Goal: Transaction & Acquisition: Purchase product/service

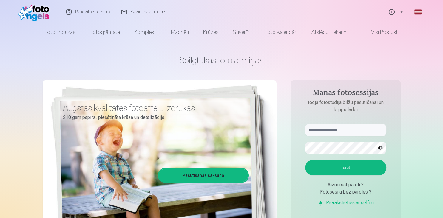
click at [401, 11] on link "Ieiet" at bounding box center [397, 12] width 29 height 24
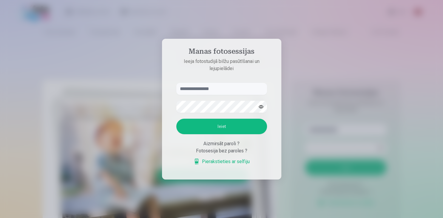
click at [217, 89] on input "text" at bounding box center [221, 89] width 91 height 12
click at [224, 163] on link "Pierakstieties ar selfiju" at bounding box center [221, 161] width 56 height 7
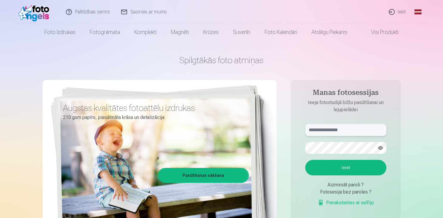
click at [320, 128] on input "text" at bounding box center [345, 130] width 81 height 12
type input "**********"
click at [305, 160] on button "Ieiet" at bounding box center [345, 168] width 81 height 16
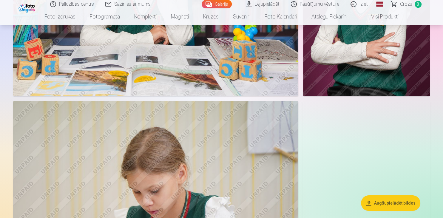
scroll to position [1983, 0]
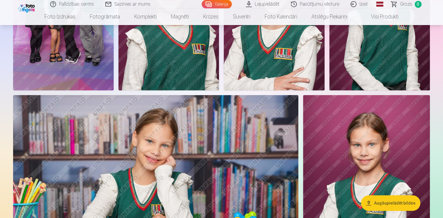
click at [264, 3] on link "Lejupielādēt" at bounding box center [262, 4] width 45 height 8
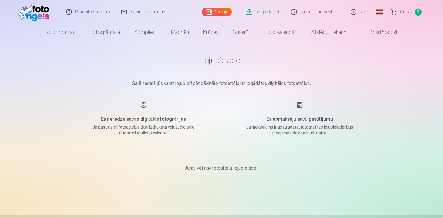
click at [267, 9] on link "Lejupielādēt" at bounding box center [262, 12] width 45 height 24
click at [226, 63] on h1 "Lejupielādēt" at bounding box center [221, 60] width 298 height 11
click at [226, 90] on main "Lejupielādēt Šajā sadaļā jūs varat lejupielādēt dāvināto fotoattēlu un iegādāto…" at bounding box center [221, 121] width 298 height 160
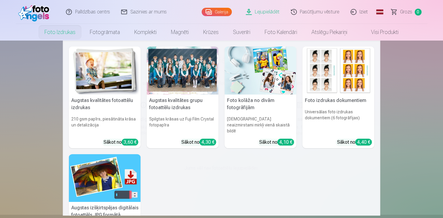
click at [100, 72] on img at bounding box center [105, 71] width 72 height 48
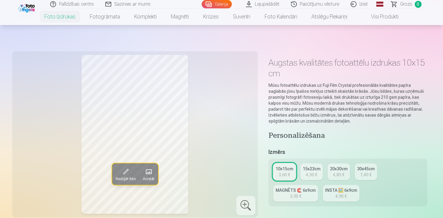
scroll to position [94, 0]
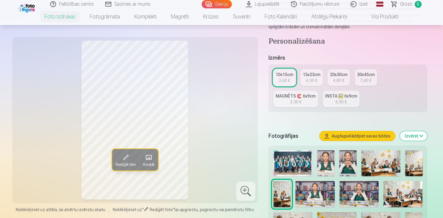
click at [324, 164] on img at bounding box center [325, 163] width 17 height 26
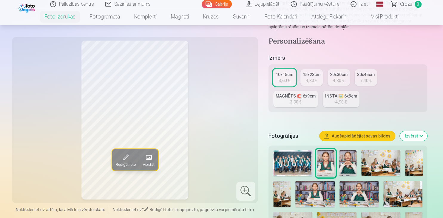
click at [352, 160] on img at bounding box center [347, 163] width 17 height 26
click at [298, 102] on div "3,90 €" at bounding box center [295, 102] width 11 height 6
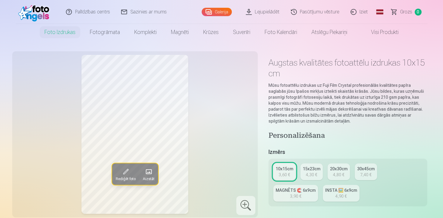
click at [280, 170] on div "10x15cm" at bounding box center [284, 169] width 18 height 6
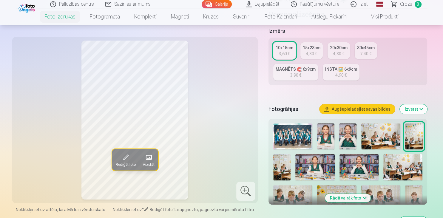
scroll to position [126, 0]
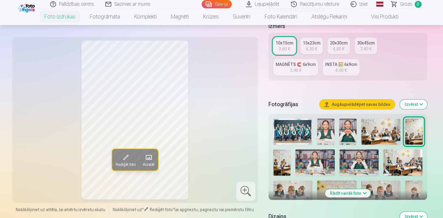
click at [321, 161] on img at bounding box center [314, 162] width 39 height 26
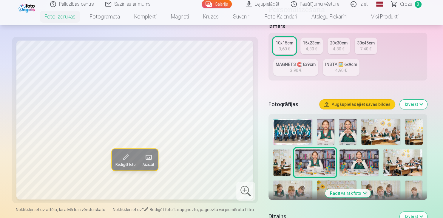
click at [365, 162] on img at bounding box center [358, 162] width 39 height 26
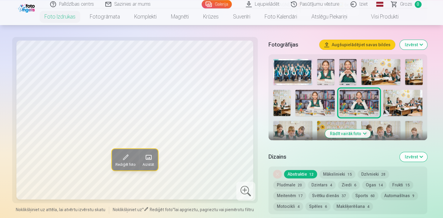
scroll to position [189, 0]
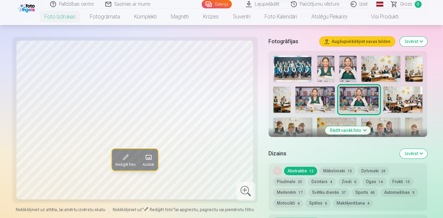
click at [349, 127] on button "Rādīt vairāk foto" at bounding box center [348, 130] width 46 height 8
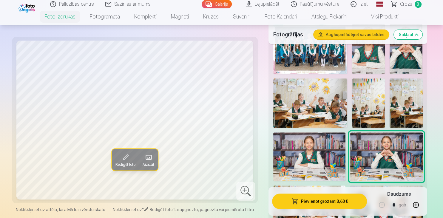
scroll to position [0, 0]
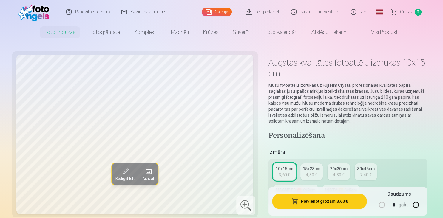
click at [219, 13] on link "Galerija" at bounding box center [217, 12] width 30 height 8
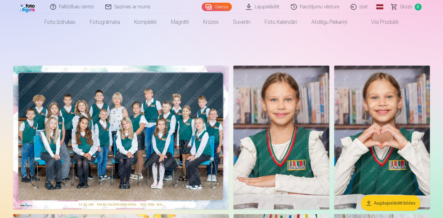
scroll to position [31, 0]
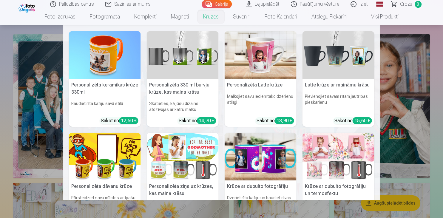
click at [216, 17] on link "Krūzes" at bounding box center [211, 16] width 30 height 17
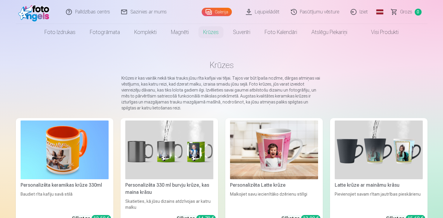
click at [221, 13] on link "Galerija" at bounding box center [217, 12] width 30 height 8
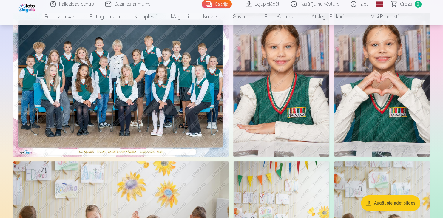
scroll to position [63, 0]
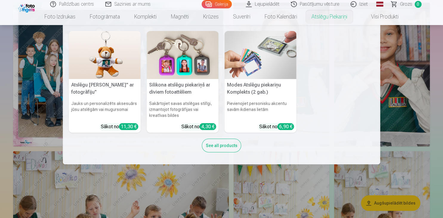
click at [327, 17] on link "Atslēgu piekariņi" at bounding box center [329, 16] width 50 height 17
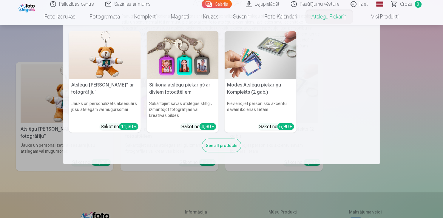
scroll to position [63, 0]
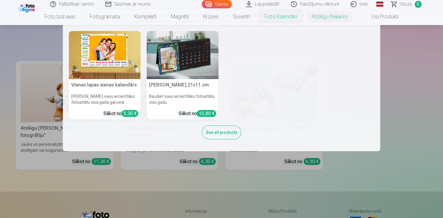
click at [274, 16] on link "Foto kalendāri" at bounding box center [280, 16] width 47 height 17
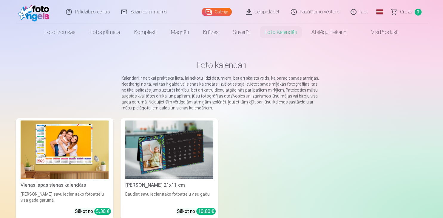
click at [212, 10] on link "Galerija" at bounding box center [217, 12] width 30 height 8
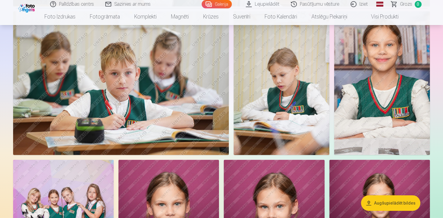
scroll to position [1889, 0]
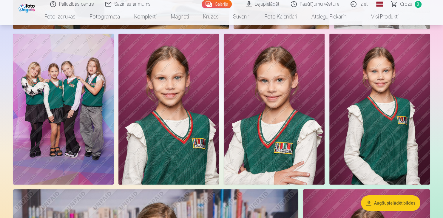
click at [72, 95] on img at bounding box center [63, 109] width 100 height 151
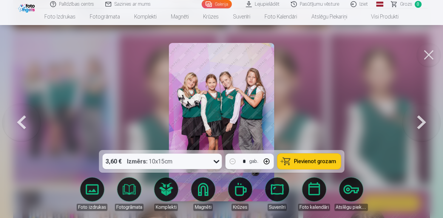
click at [425, 49] on button at bounding box center [428, 55] width 24 height 24
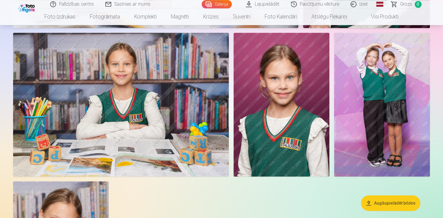
scroll to position [2424, 0]
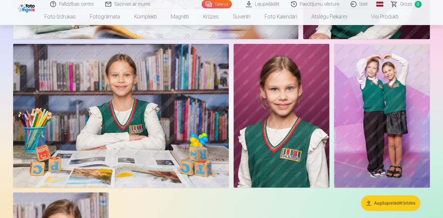
click at [286, 104] on img at bounding box center [281, 116] width 96 height 144
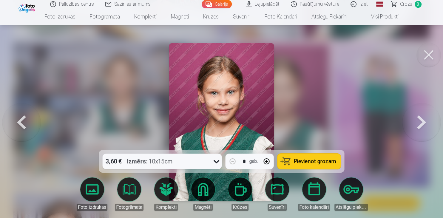
click at [336, 158] on button "Pievienot grozam" at bounding box center [309, 162] width 64 height 16
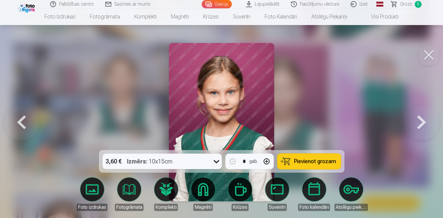
click at [431, 61] on button at bounding box center [428, 55] width 24 height 24
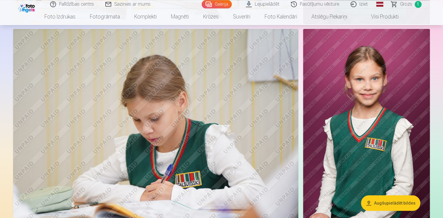
scroll to position [2172, 0]
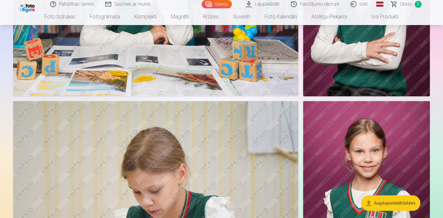
click at [150, 125] on img at bounding box center [155, 196] width 285 height 190
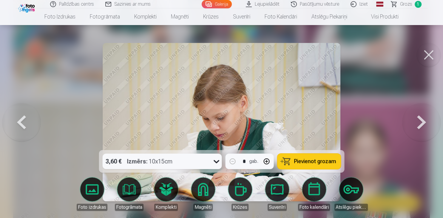
click at [429, 46] on button at bounding box center [428, 55] width 24 height 24
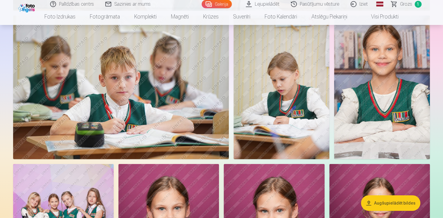
scroll to position [1763, 0]
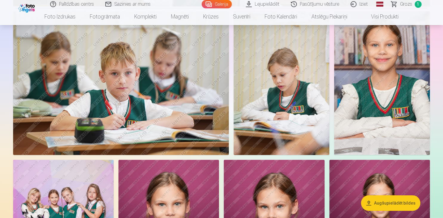
drag, startPoint x: 40, startPoint y: 85, endPoint x: 100, endPoint y: 79, distance: 60.9
click at [179, 66] on img at bounding box center [121, 83] width 216 height 144
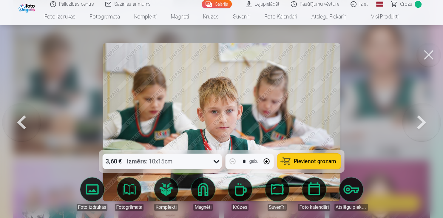
click at [432, 62] on button at bounding box center [428, 55] width 24 height 24
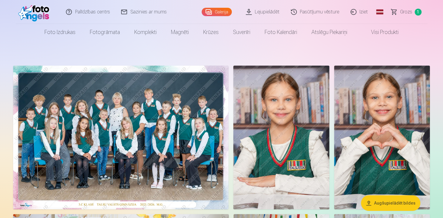
click at [282, 135] on img at bounding box center [281, 138] width 96 height 144
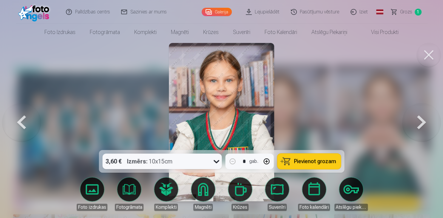
drag, startPoint x: 306, startPoint y: 166, endPoint x: 318, endPoint y: 161, distance: 13.3
click at [307, 165] on button "Pievienot grozam" at bounding box center [309, 162] width 64 height 16
drag, startPoint x: 391, startPoint y: 55, endPoint x: 433, endPoint y: 45, distance: 43.9
click at [433, 46] on button at bounding box center [428, 55] width 24 height 24
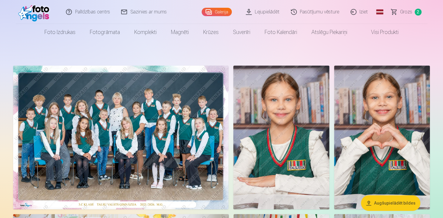
click at [163, 133] on img at bounding box center [120, 138] width 215 height 144
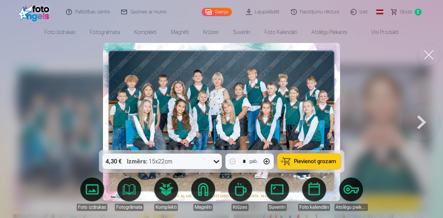
click at [329, 165] on button "Pievienot grozam" at bounding box center [309, 162] width 64 height 16
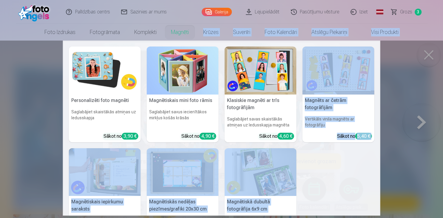
click at [403, 72] on nav "Personalizēti foto magnēti Saglabājiet skaistākās atmiņas uz ledusskapja Sākot …" at bounding box center [221, 128] width 443 height 175
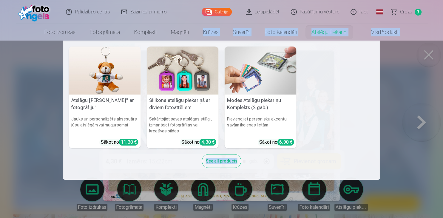
click at [406, 84] on nav "Atslēgu piekariņš Lācītis" ar fotogrāfiju" Jauks un personalizēts aksesuārs jūs…" at bounding box center [221, 110] width 443 height 139
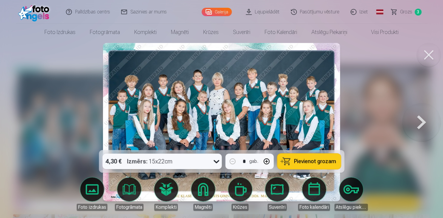
click at [315, 162] on span "Pievienot grozam" at bounding box center [315, 161] width 42 height 5
click at [429, 63] on button at bounding box center [428, 55] width 24 height 24
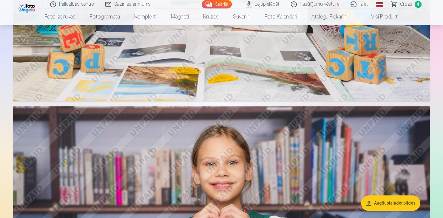
scroll to position [504, 0]
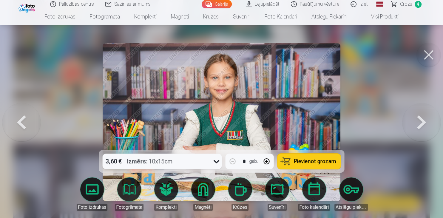
click at [328, 162] on span "Pievienot grozam" at bounding box center [315, 161] width 42 height 5
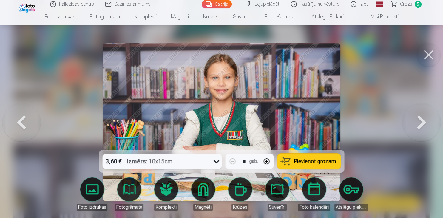
click at [432, 60] on button at bounding box center [428, 55] width 24 height 24
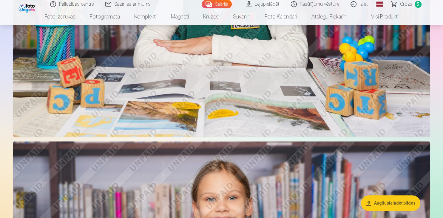
click at [406, 2] on span "Grozs" at bounding box center [406, 4] width 12 height 7
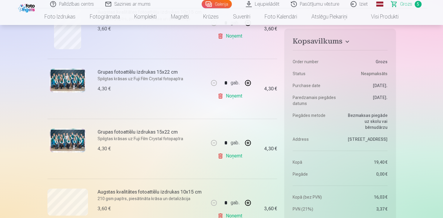
scroll to position [220, 0]
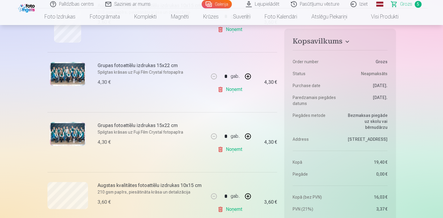
click at [225, 148] on link "Noņemt" at bounding box center [230, 149] width 27 height 12
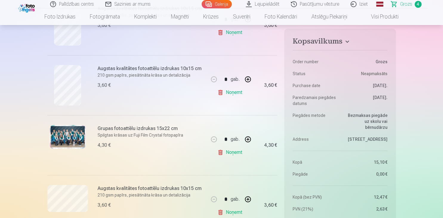
scroll to position [189, 0]
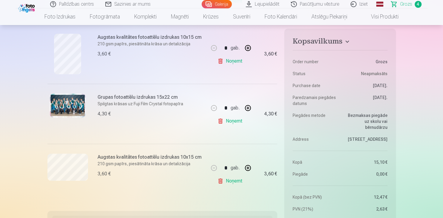
click at [224, 180] on link "Noņemt" at bounding box center [230, 181] width 27 height 12
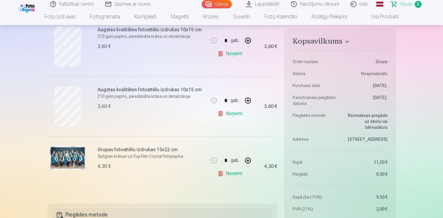
scroll to position [126, 0]
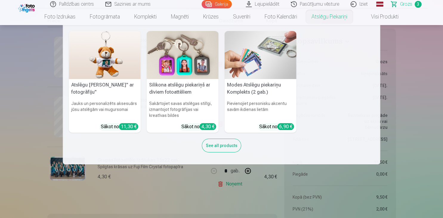
click at [346, 15] on link "Atslēgu piekariņi" at bounding box center [329, 16] width 50 height 17
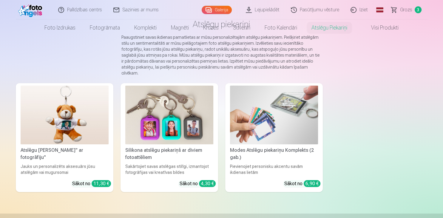
scroll to position [63, 0]
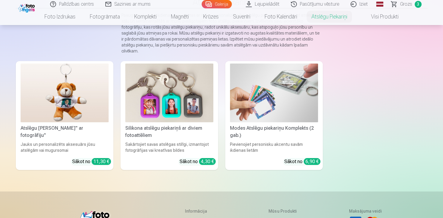
click at [285, 106] on img at bounding box center [274, 93] width 88 height 59
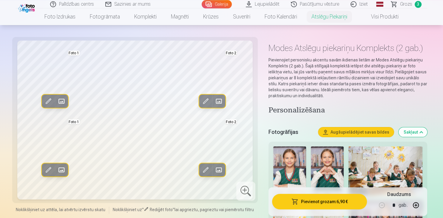
scroll to position [31, 0]
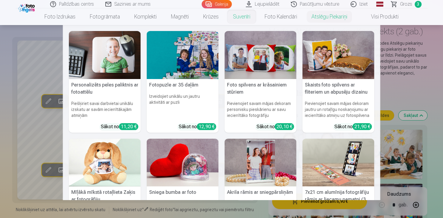
click at [239, 13] on link "Suvenīri" at bounding box center [242, 16] width 32 height 17
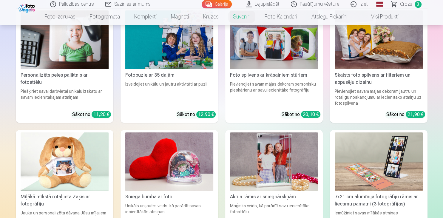
scroll to position [94, 0]
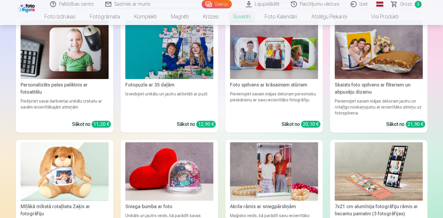
click at [167, 187] on img at bounding box center [169, 171] width 88 height 59
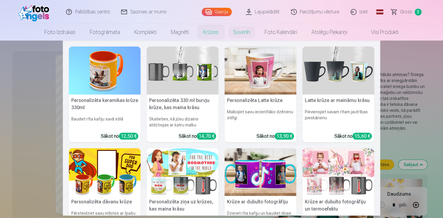
click at [206, 31] on link "Krūzes" at bounding box center [211, 32] width 30 height 17
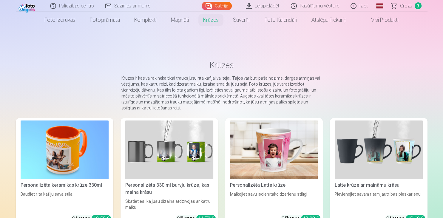
scroll to position [63, 0]
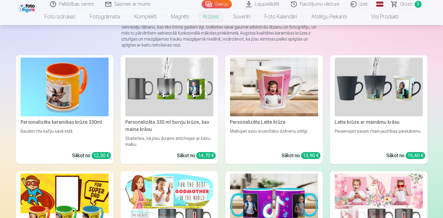
click at [361, 104] on img at bounding box center [379, 87] width 88 height 59
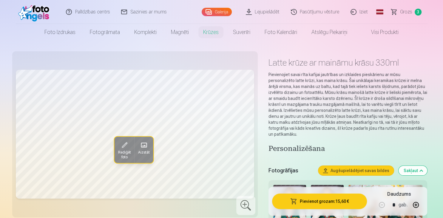
click at [143, 148] on span at bounding box center [144, 145] width 10 height 10
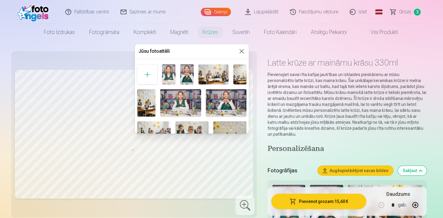
click at [170, 75] on img at bounding box center [168, 74] width 13 height 20
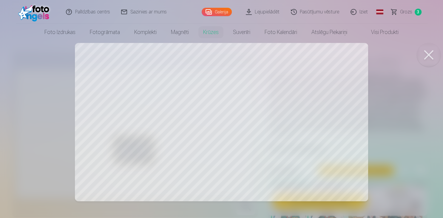
click at [428, 46] on button at bounding box center [428, 55] width 24 height 24
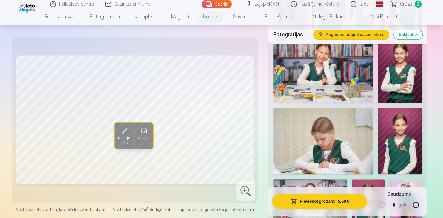
scroll to position [693, 0]
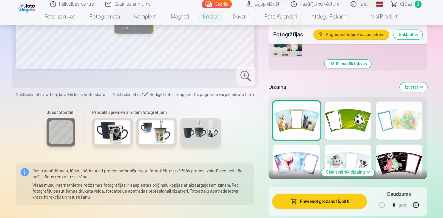
click at [390, 149] on div at bounding box center [399, 163] width 47 height 38
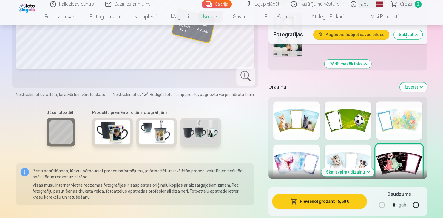
click at [346, 168] on button "Skatīt vairāk dizainu" at bounding box center [347, 172] width 53 height 8
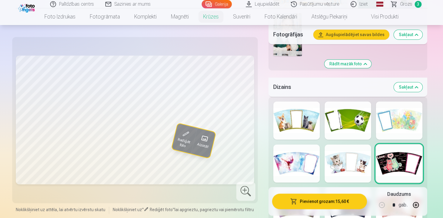
scroll to position [818, 0]
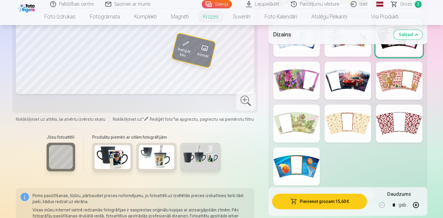
click at [404, 111] on div at bounding box center [399, 123] width 47 height 38
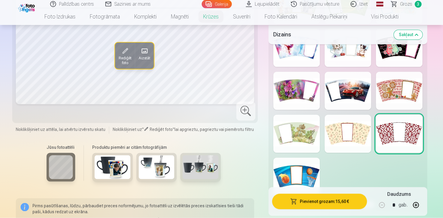
scroll to position [850, 0]
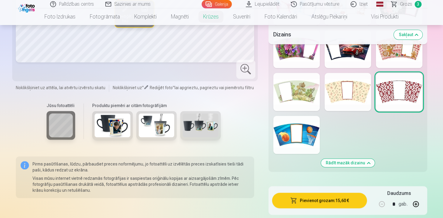
click at [300, 83] on div at bounding box center [296, 92] width 47 height 38
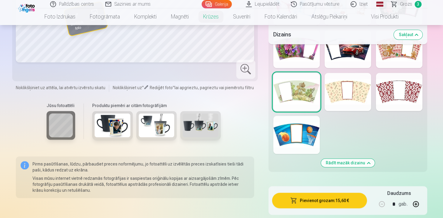
click at [343, 87] on div at bounding box center [347, 92] width 47 height 38
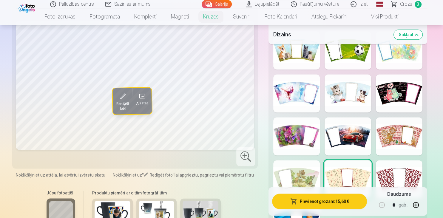
scroll to position [818, 0]
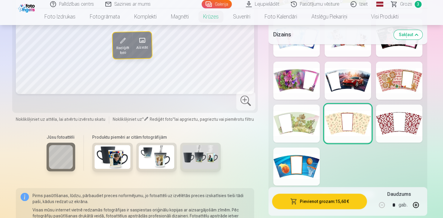
click at [397, 115] on div at bounding box center [399, 123] width 47 height 38
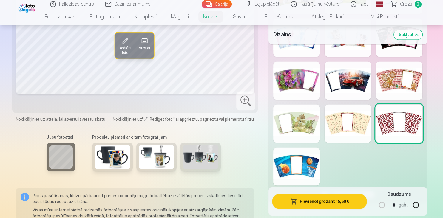
scroll to position [724, 0]
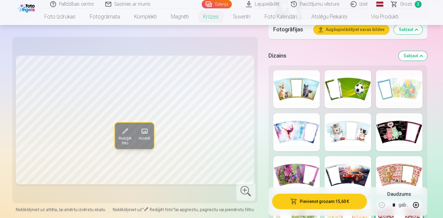
click at [395, 163] on div at bounding box center [399, 175] width 47 height 38
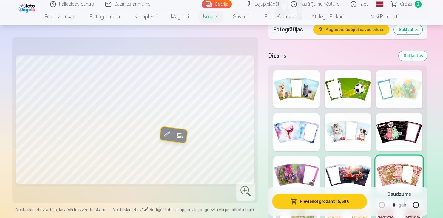
click at [390, 129] on div at bounding box center [399, 132] width 47 height 38
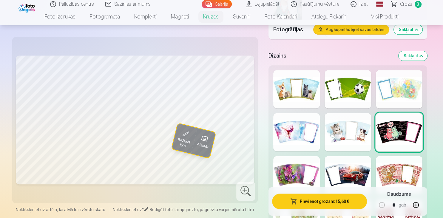
click at [392, 70] on div at bounding box center [399, 89] width 47 height 38
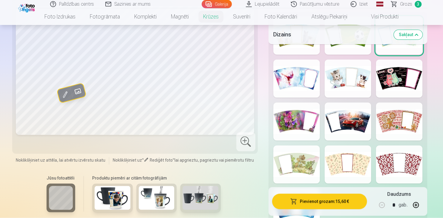
scroll to position [850, 0]
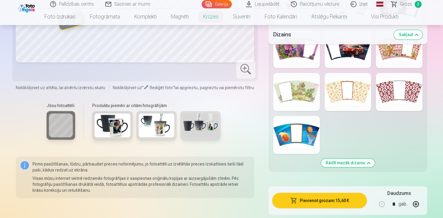
click at [338, 80] on div at bounding box center [347, 92] width 47 height 38
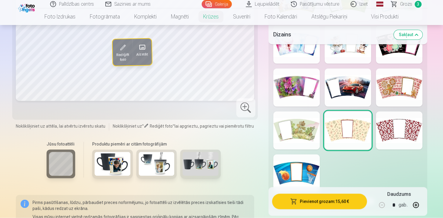
scroll to position [818, 0]
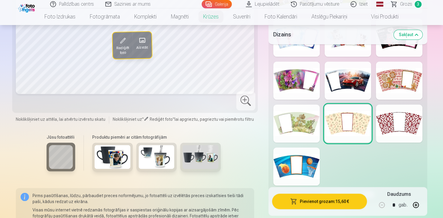
click at [200, 145] on img at bounding box center [200, 157] width 36 height 24
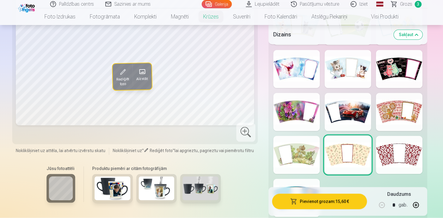
scroll to position [724, 0]
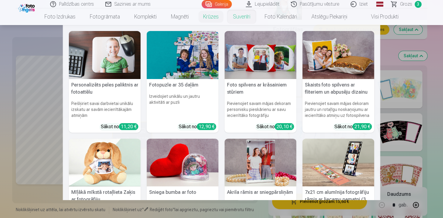
click at [241, 14] on link "Suvenīri" at bounding box center [242, 16] width 32 height 17
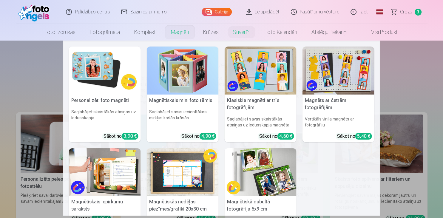
click at [184, 29] on link "Magnēti" at bounding box center [180, 32] width 32 height 17
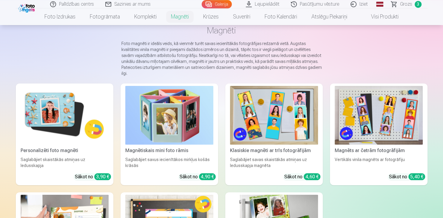
scroll to position [63, 0]
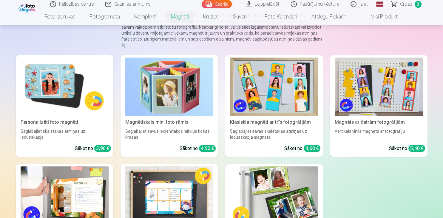
click at [267, 194] on img at bounding box center [274, 195] width 88 height 59
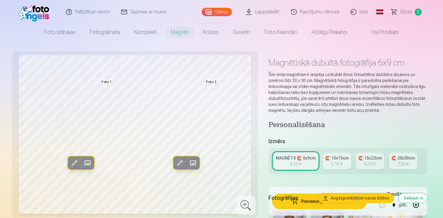
click at [86, 161] on span at bounding box center [88, 163] width 10 height 10
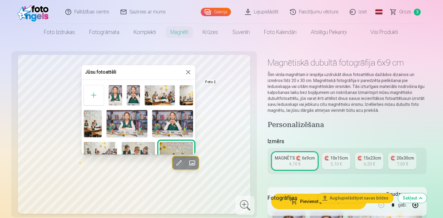
click at [121, 99] on img at bounding box center [115, 95] width 13 height 20
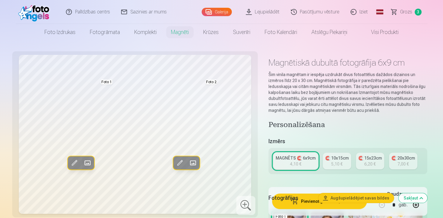
click at [193, 166] on span at bounding box center [193, 163] width 10 height 10
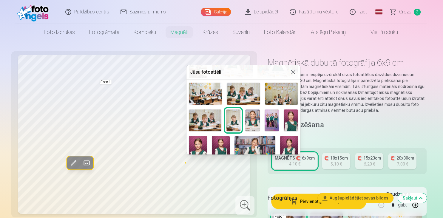
scroll to position [74, 0]
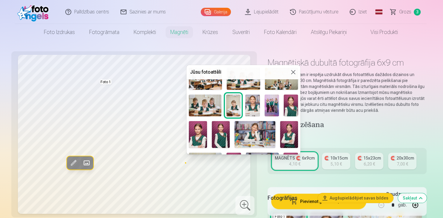
click at [288, 100] on img at bounding box center [291, 105] width 14 height 21
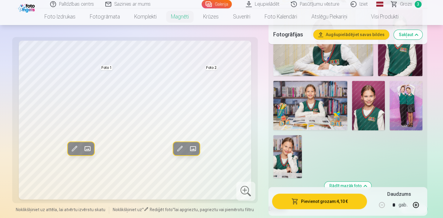
scroll to position [755, 0]
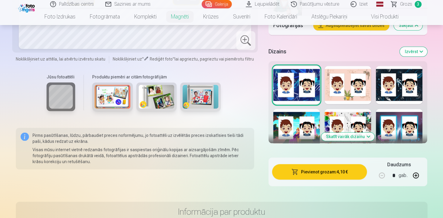
click at [160, 97] on img at bounding box center [157, 97] width 36 height 24
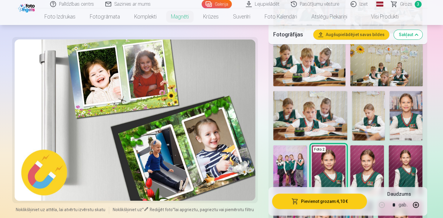
scroll to position [315, 0]
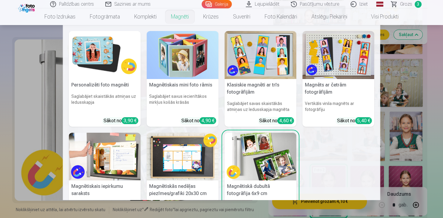
click at [176, 15] on link "Magnēti" at bounding box center [180, 16] width 32 height 17
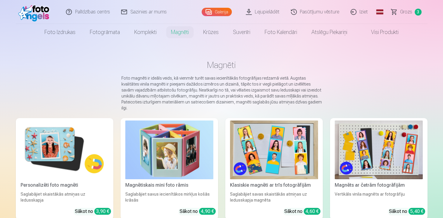
click at [61, 162] on img at bounding box center [65, 149] width 88 height 59
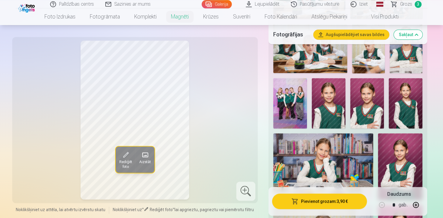
scroll to position [409, 0]
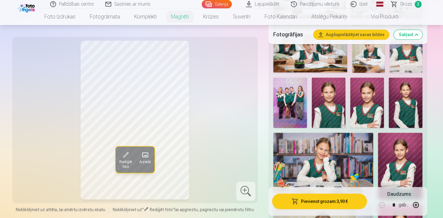
click at [330, 107] on img at bounding box center [329, 103] width 34 height 51
click at [368, 106] on img at bounding box center [367, 103] width 34 height 51
click at [417, 110] on img at bounding box center [405, 103] width 34 height 51
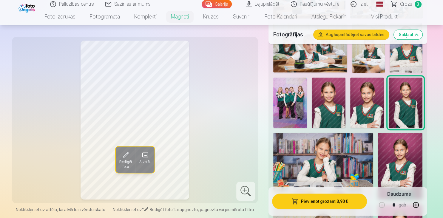
click at [358, 109] on img at bounding box center [367, 103] width 34 height 51
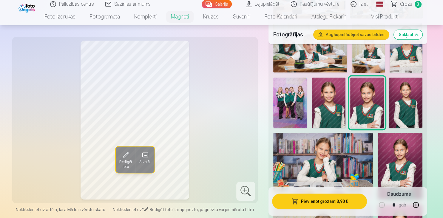
click at [402, 164] on img at bounding box center [400, 166] width 44 height 67
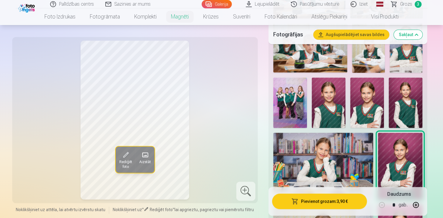
click at [366, 109] on img at bounding box center [367, 103] width 34 height 51
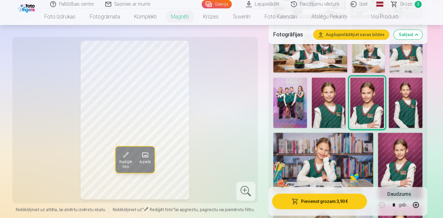
click at [404, 166] on img at bounding box center [400, 166] width 44 height 67
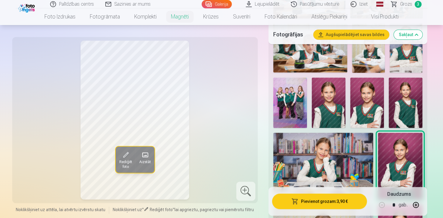
click at [368, 110] on img at bounding box center [367, 103] width 34 height 51
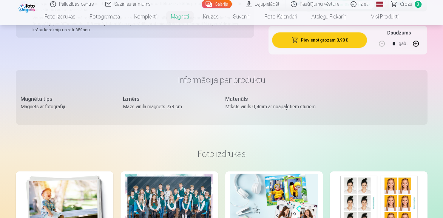
scroll to position [787, 0]
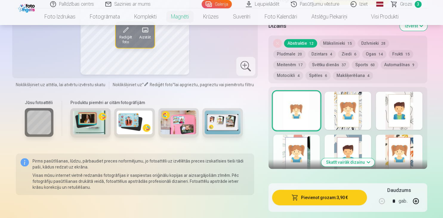
click at [356, 162] on button "Skatīt vairāk dizainu" at bounding box center [347, 162] width 53 height 8
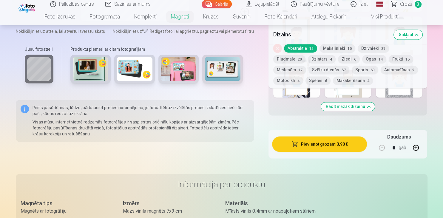
scroll to position [818, 0]
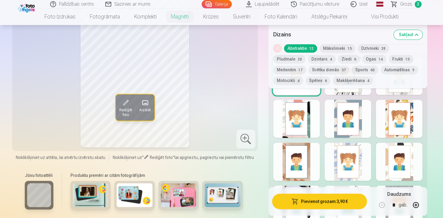
click at [352, 162] on div at bounding box center [347, 162] width 47 height 38
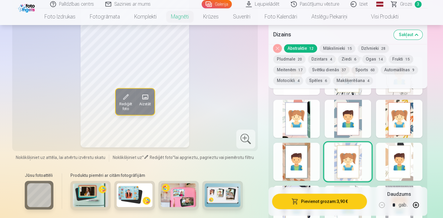
click at [305, 55] on button "Pludmale 20" at bounding box center [289, 59] width 32 height 8
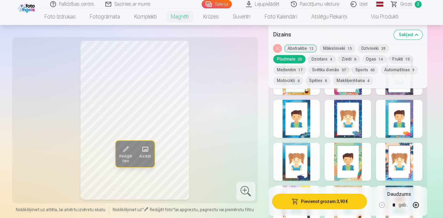
click at [303, 76] on button "Motocikli 4" at bounding box center [288, 80] width 30 height 8
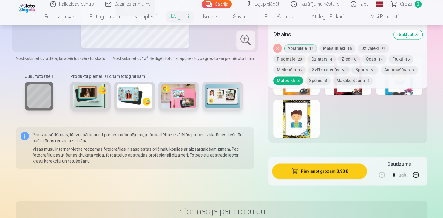
click at [318, 85] on div "Noņemiet dizainu Abstraktie 12 Mākslinieki 15 Dzīvnieki 28 Pludmale 20 Dzintars…" at bounding box center [347, 66] width 159 height 44
click at [333, 80] on button "Makšķerēšana 4" at bounding box center [353, 80] width 40 height 8
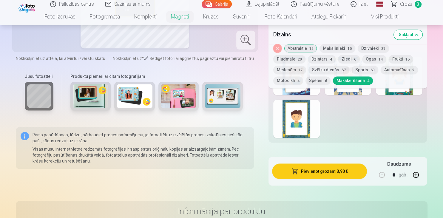
click at [308, 68] on button "Svētku dienās 37" at bounding box center [328, 70] width 41 height 8
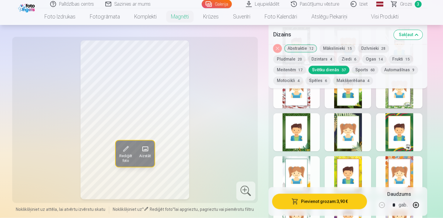
scroll to position [850, 0]
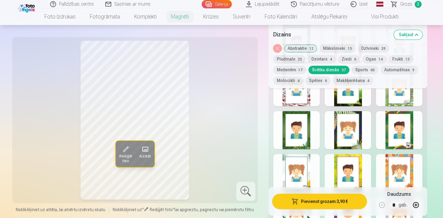
click at [305, 78] on button "Spēles 6" at bounding box center [317, 80] width 25 height 8
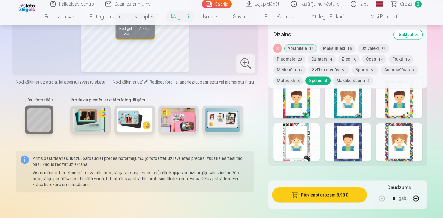
scroll to position [787, 0]
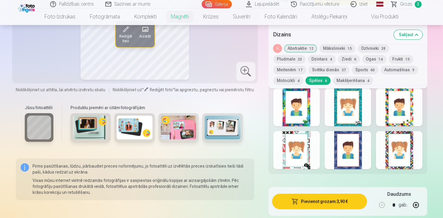
click at [333, 80] on button "Makšķerēšana 4" at bounding box center [353, 80] width 40 height 8
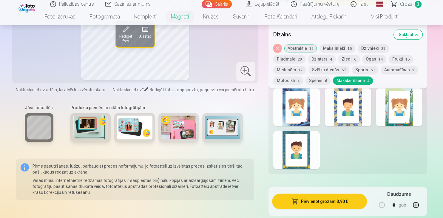
click at [370, 71] on span "60" at bounding box center [372, 70] width 4 height 4
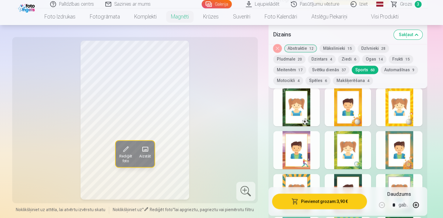
click at [362, 59] on button "Ogas 14" at bounding box center [374, 59] width 24 height 8
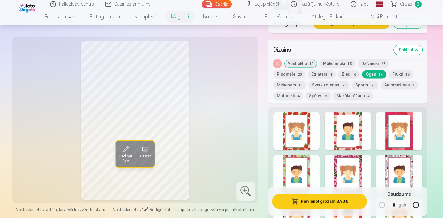
scroll to position [755, 0]
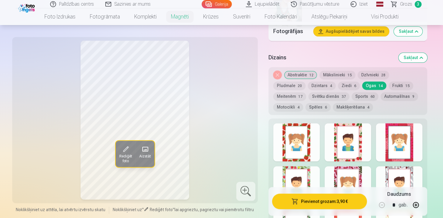
click at [405, 84] on span "15" at bounding box center [407, 86] width 4 height 4
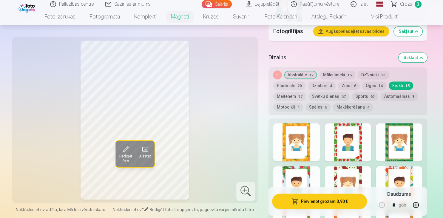
click at [306, 92] on button "Meitenēm 17" at bounding box center [289, 96] width 33 height 8
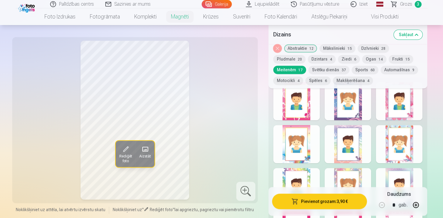
scroll to position [787, 0]
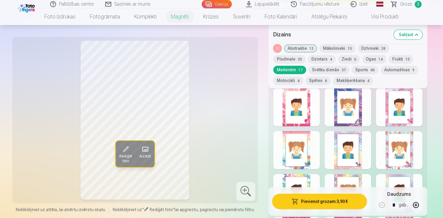
click at [302, 57] on span "20" at bounding box center [300, 59] width 4 height 4
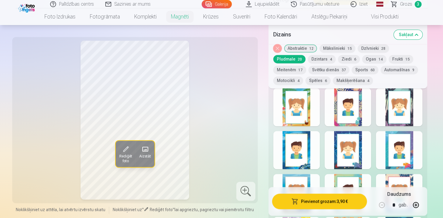
click at [364, 46] on button "Dzīvnieki 28" at bounding box center [372, 48] width 31 height 8
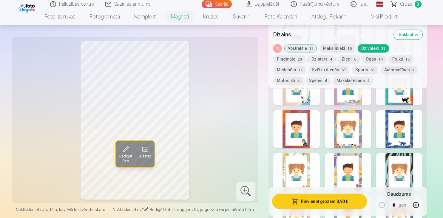
scroll to position [881, 0]
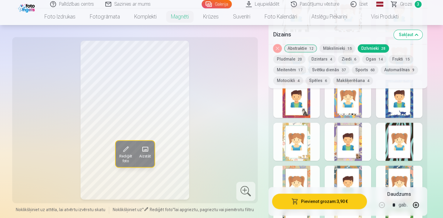
click at [402, 110] on div at bounding box center [399, 99] width 47 height 38
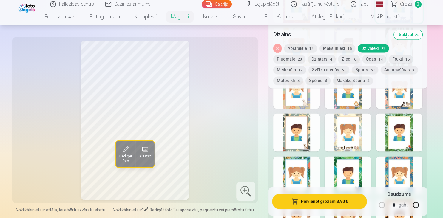
scroll to position [1007, 0]
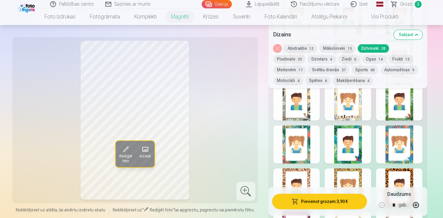
click at [356, 140] on div at bounding box center [347, 144] width 47 height 38
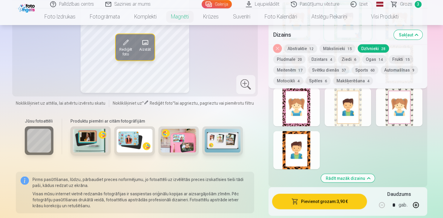
scroll to position [1102, 0]
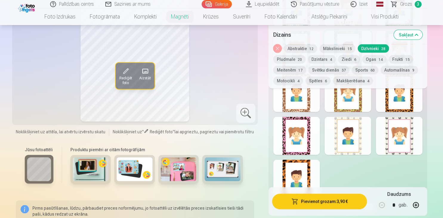
click at [306, 174] on div at bounding box center [296, 179] width 47 height 38
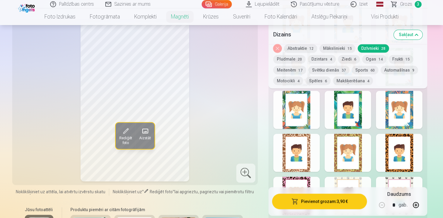
scroll to position [1039, 0]
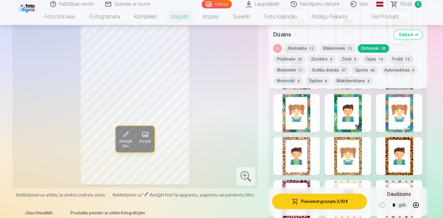
click at [145, 132] on span at bounding box center [145, 134] width 10 height 10
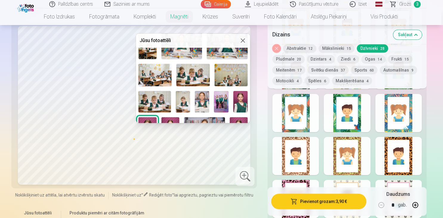
scroll to position [0, 0]
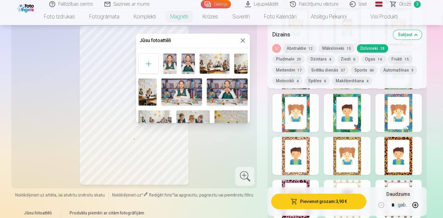
click at [241, 66] on img at bounding box center [240, 64] width 13 height 20
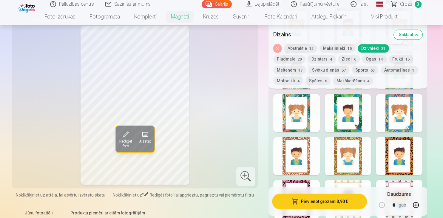
click at [141, 136] on span at bounding box center [145, 134] width 10 height 10
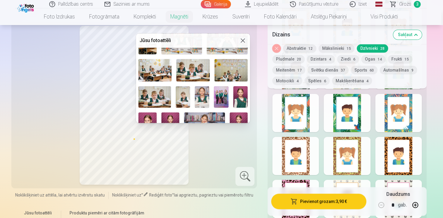
scroll to position [47, 0]
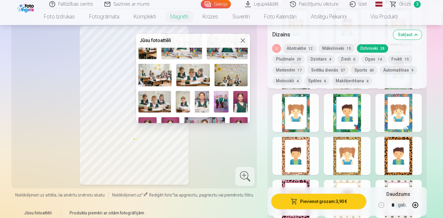
click at [222, 97] on img at bounding box center [221, 101] width 14 height 21
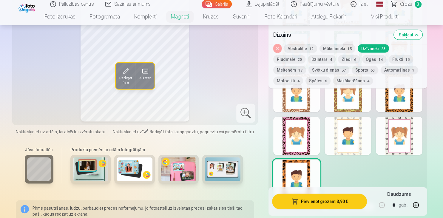
scroll to position [1070, 0]
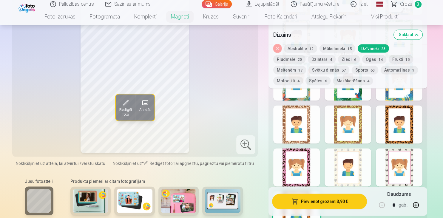
click at [394, 114] on div at bounding box center [399, 124] width 47 height 38
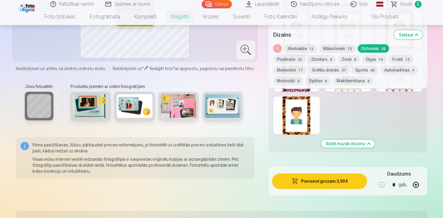
click at [277, 127] on div at bounding box center [296, 116] width 47 height 38
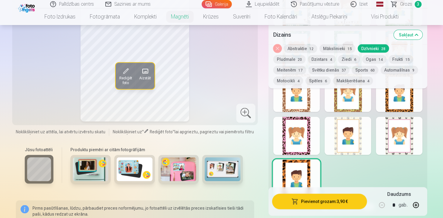
click at [153, 75] on button "Aizstāt" at bounding box center [144, 76] width 19 height 26
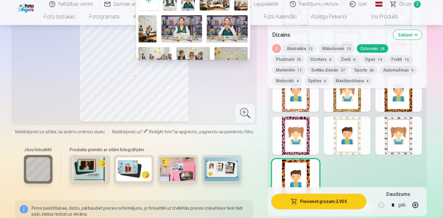
drag, startPoint x: 200, startPoint y: 115, endPoint x: 242, endPoint y: 64, distance: 66.5
drag, startPoint x: 187, startPoint y: 109, endPoint x: 198, endPoint y: 90, distance: 22.3
drag, startPoint x: 102, startPoint y: 150, endPoint x: 115, endPoint y: 27, distance: 123.2
drag, startPoint x: 107, startPoint y: 76, endPoint x: 131, endPoint y: 153, distance: 81.2
drag, startPoint x: 151, startPoint y: 143, endPoint x: 196, endPoint y: 138, distance: 45.3
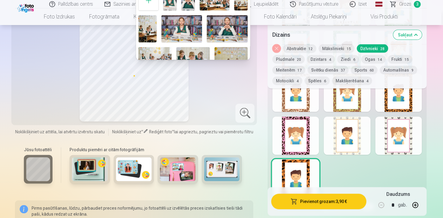
drag, startPoint x: 217, startPoint y: 129, endPoint x: 218, endPoint y: 83, distance: 46.5
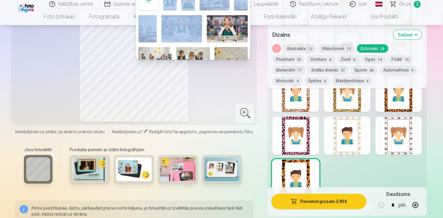
click at [163, 9] on div at bounding box center [193, 84] width 114 height 192
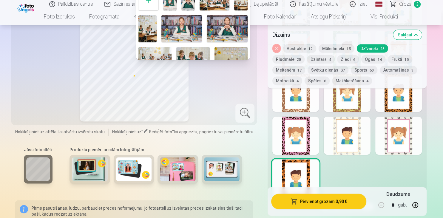
click at [229, 99] on div at bounding box center [221, 109] width 443 height 218
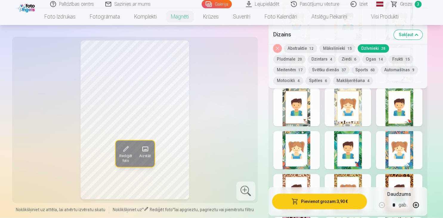
scroll to position [1007, 0]
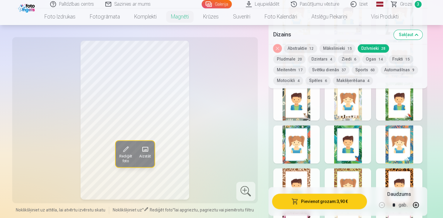
click at [148, 144] on span at bounding box center [145, 149] width 10 height 10
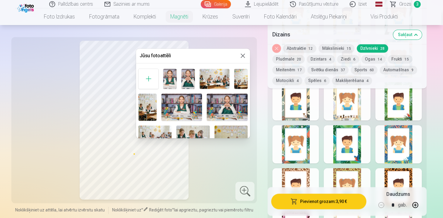
click at [170, 81] on img at bounding box center [169, 79] width 13 height 20
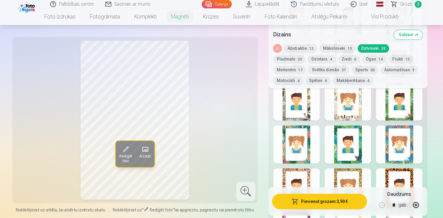
click at [148, 152] on span at bounding box center [145, 149] width 10 height 10
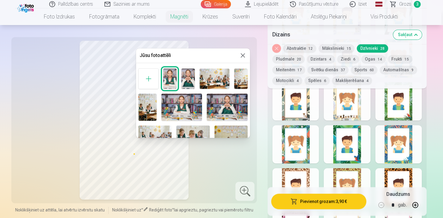
click at [192, 77] on img at bounding box center [187, 79] width 13 height 20
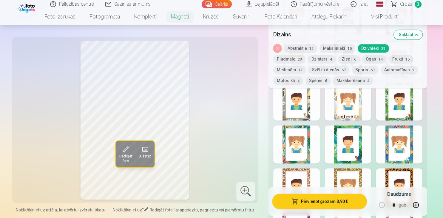
click at [149, 149] on span at bounding box center [145, 149] width 10 height 10
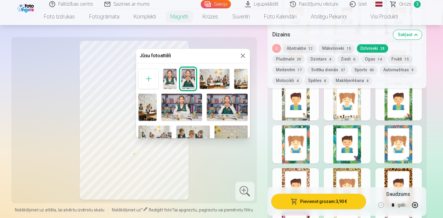
click at [170, 81] on img at bounding box center [169, 79] width 13 height 20
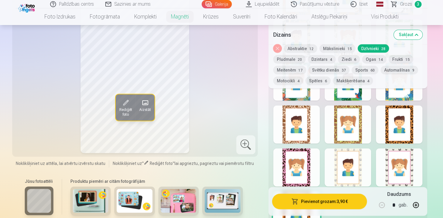
scroll to position [1039, 0]
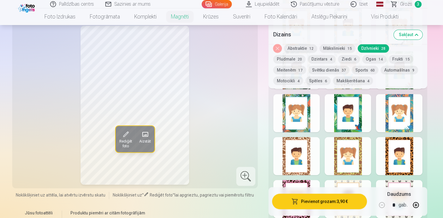
click at [346, 204] on button "Pievienot grozam : 3,90 €" at bounding box center [319, 201] width 95 height 16
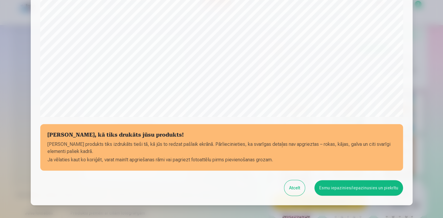
scroll to position [186, 0]
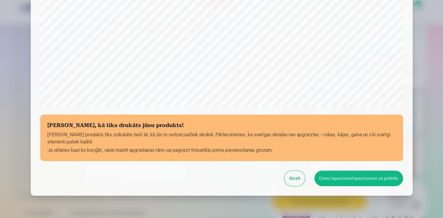
click at [332, 176] on button "Esmu iepazinies/iepazinusies un piekrītu" at bounding box center [358, 179] width 89 height 16
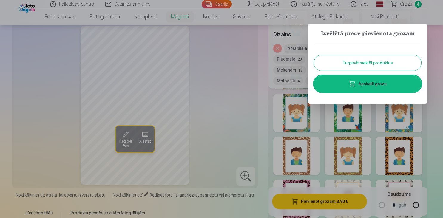
click at [350, 67] on button "Turpināt meklēt produktus" at bounding box center [367, 63] width 107 height 16
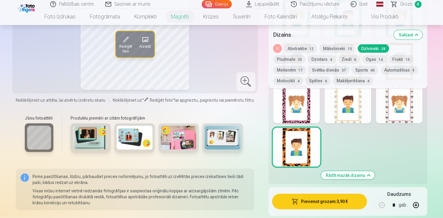
scroll to position [1070, 0]
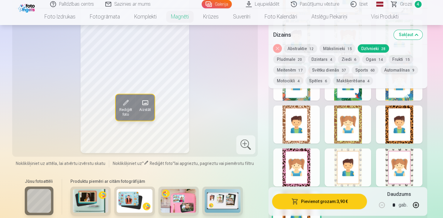
click at [336, 49] on button "Mākslinieki 15" at bounding box center [337, 48] width 36 height 8
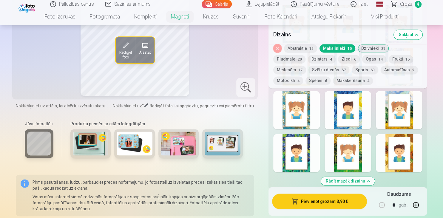
scroll to position [881, 0]
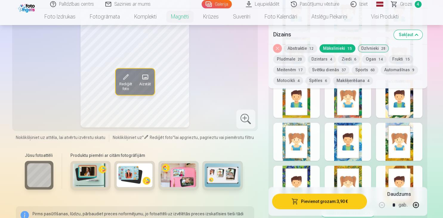
click at [297, 48] on button "Abstraktie 12" at bounding box center [300, 48] width 33 height 8
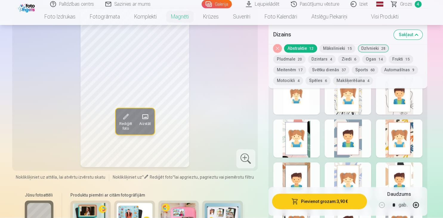
scroll to position [787, 0]
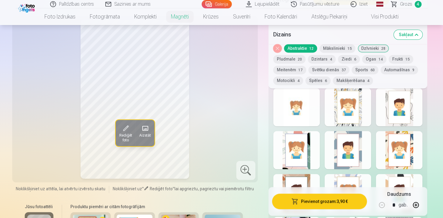
click at [372, 49] on button "Dzīvnieki 28" at bounding box center [372, 48] width 31 height 8
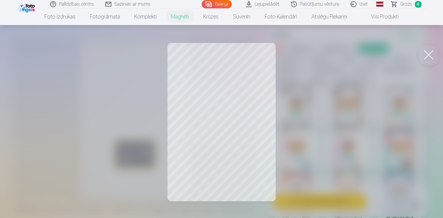
drag, startPoint x: 257, startPoint y: 131, endPoint x: 260, endPoint y: 126, distance: 5.5
click at [259, 128] on div at bounding box center [221, 109] width 443 height 218
click at [238, 100] on div at bounding box center [221, 109] width 443 height 218
click at [428, 48] on button at bounding box center [428, 55] width 24 height 24
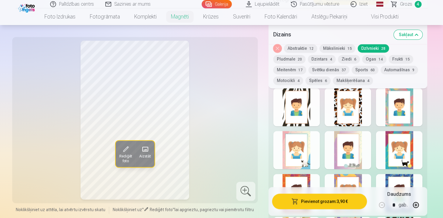
click at [408, 2] on span "Grozs" at bounding box center [406, 4] width 12 height 7
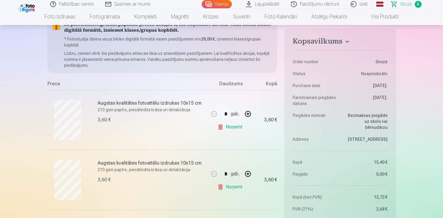
scroll to position [31, 0]
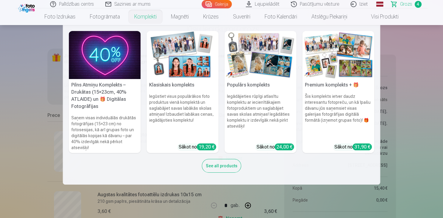
click at [146, 13] on link "Komplekti" at bounding box center [145, 16] width 37 height 17
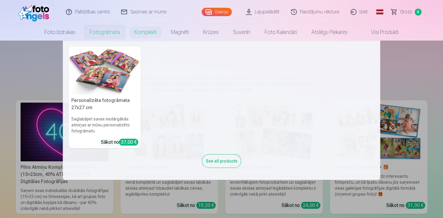
click at [108, 31] on link "Fotogrāmata" at bounding box center [105, 32] width 44 height 17
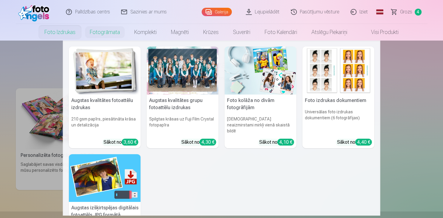
click at [52, 24] on li "Foto izdrukas Augstas kvalitātes fotoattēlu izdrukas 210 gsm papīrs, piesātināt…" at bounding box center [59, 32] width 45 height 17
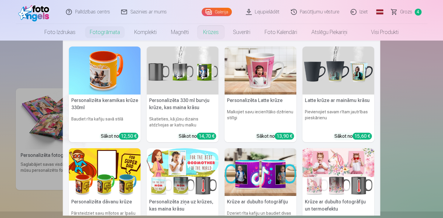
click at [220, 36] on link "Krūzes" at bounding box center [211, 32] width 30 height 17
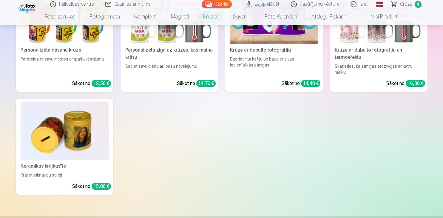
scroll to position [252, 0]
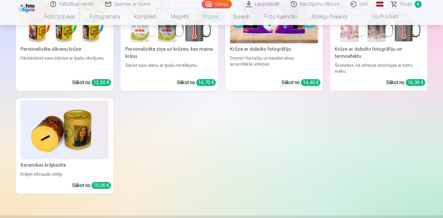
click at [94, 149] on img at bounding box center [65, 129] width 88 height 59
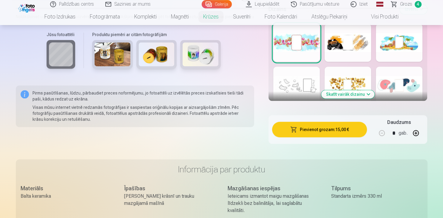
scroll to position [787, 0]
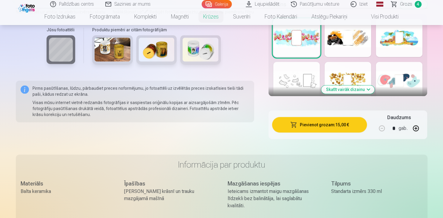
click at [307, 100] on div at bounding box center [296, 81] width 47 height 38
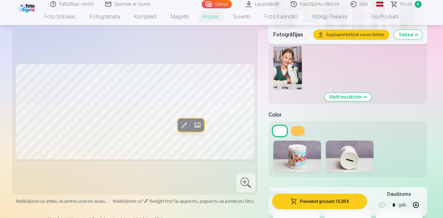
scroll to position [724, 0]
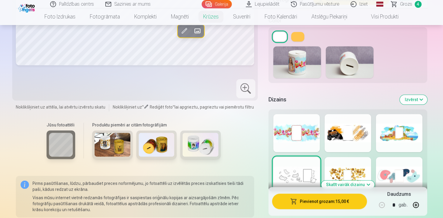
click at [157, 149] on img at bounding box center [157, 145] width 36 height 24
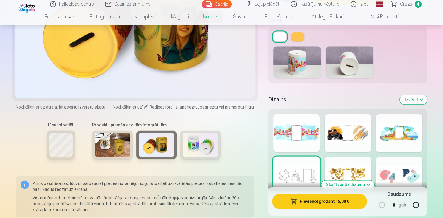
click at [186, 143] on img at bounding box center [200, 145] width 36 height 24
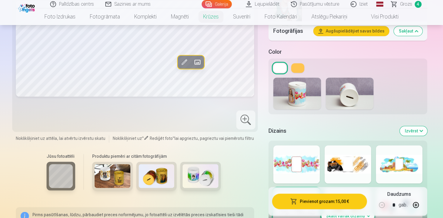
scroll to position [787, 0]
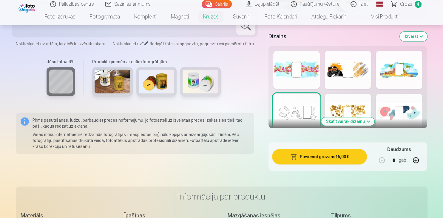
click at [327, 80] on div at bounding box center [347, 70] width 47 height 38
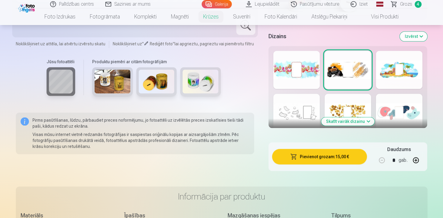
click at [368, 104] on div at bounding box center [347, 113] width 47 height 38
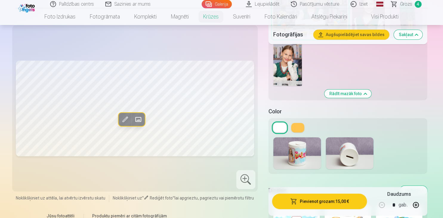
scroll to position [661, 0]
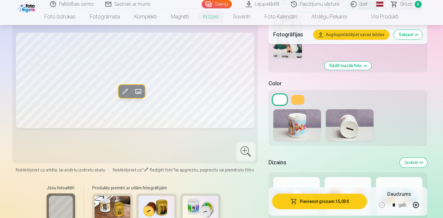
click at [348, 130] on img at bounding box center [350, 125] width 48 height 32
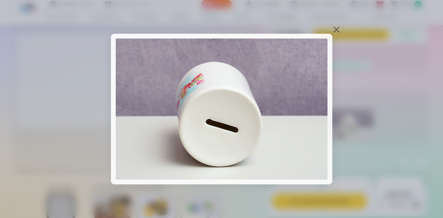
click at [335, 31] on div at bounding box center [336, 29] width 8 height 8
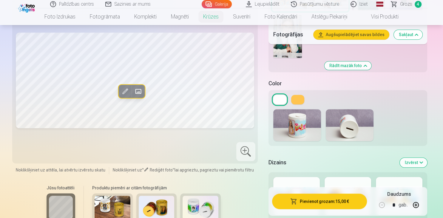
click at [380, 16] on link "Visi produkti" at bounding box center [379, 16] width 51 height 17
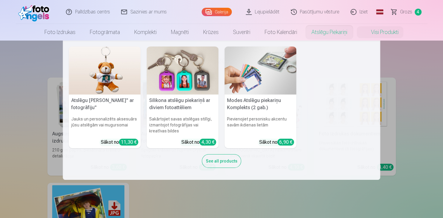
click at [422, 162] on nav "Atslēgu piekariņš Lācītis" ar fotogrāfiju" Jauks un personalizēts aksesuārs jūs…" at bounding box center [221, 110] width 443 height 139
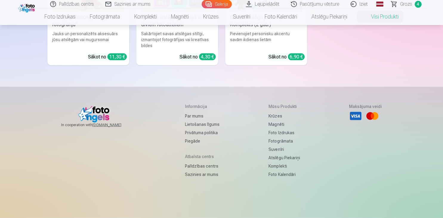
scroll to position [1716, 0]
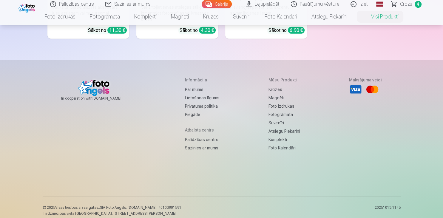
click at [146, 151] on div "In cooperation with [DOMAIN_NAME] Informācija Par mums Lietošanas līgums Privāt…" at bounding box center [222, 137] width 358 height 120
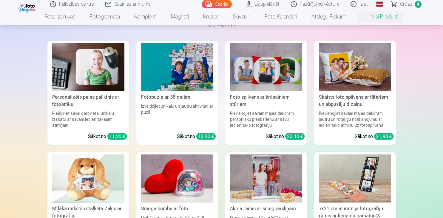
scroll to position [1118, 0]
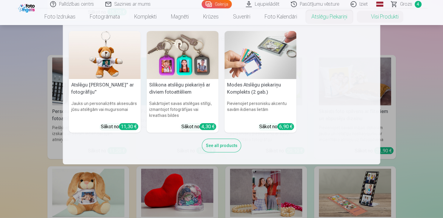
click at [330, 16] on link "Atslēgu piekariņi" at bounding box center [329, 16] width 50 height 17
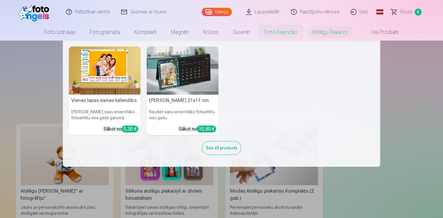
click at [281, 28] on link "Foto kalendāri" at bounding box center [280, 32] width 47 height 17
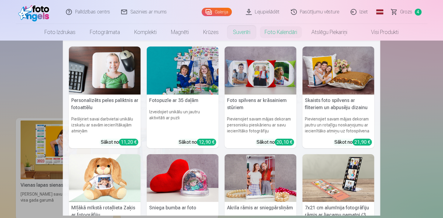
click at [237, 31] on link "Suvenīri" at bounding box center [242, 32] width 32 height 17
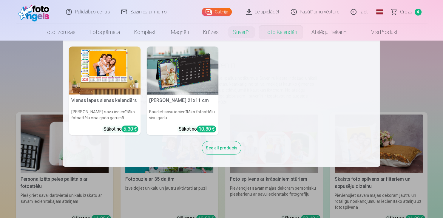
click at [270, 29] on link "Foto kalendāri" at bounding box center [280, 32] width 47 height 17
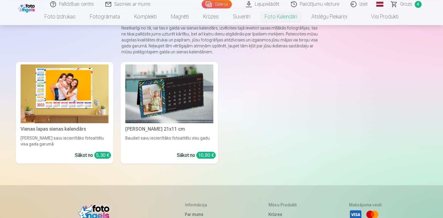
scroll to position [30, 0]
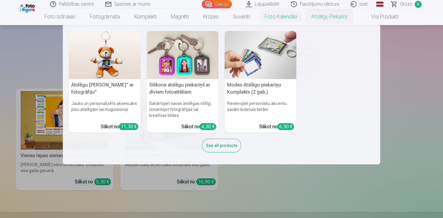
click at [318, 18] on link "Atslēgu piekariņi" at bounding box center [329, 16] width 50 height 17
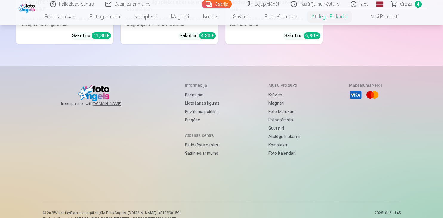
scroll to position [126, 0]
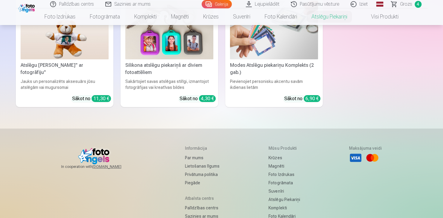
click at [404, 1] on span "Grozs" at bounding box center [406, 4] width 12 height 7
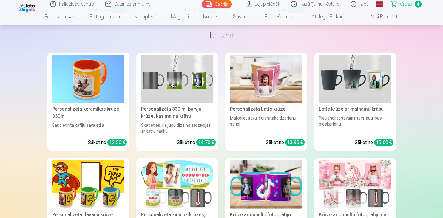
scroll to position [1448, 0]
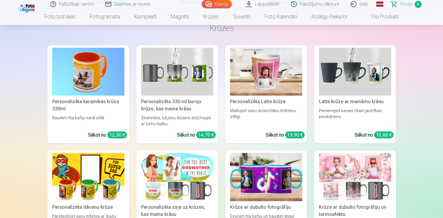
click at [344, 68] on img at bounding box center [355, 72] width 72 height 48
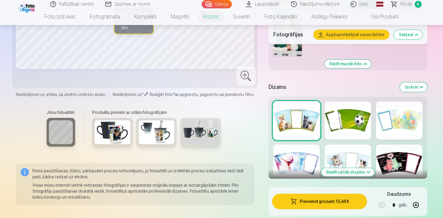
scroll to position [787, 0]
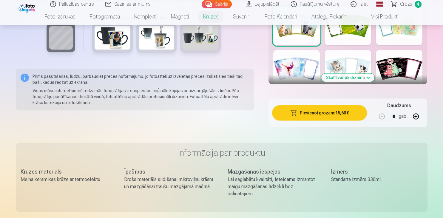
click at [361, 73] on button "Skatīt vairāk dizainu" at bounding box center [347, 77] width 53 height 8
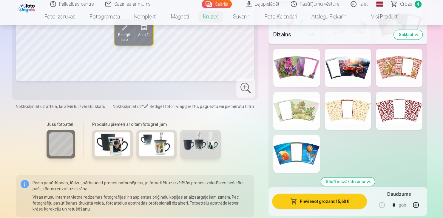
scroll to position [850, 0]
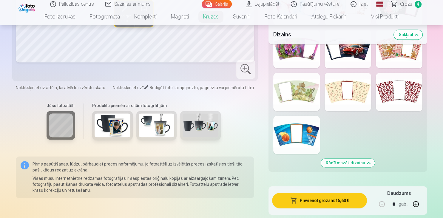
click at [307, 96] on div at bounding box center [296, 92] width 47 height 38
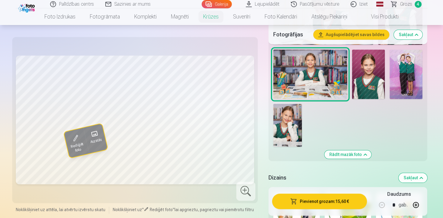
scroll to position [598, 0]
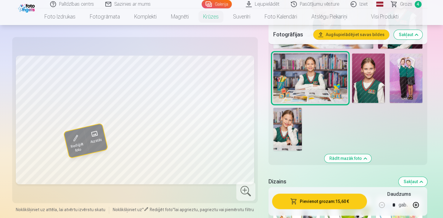
click at [296, 112] on img at bounding box center [287, 129] width 29 height 43
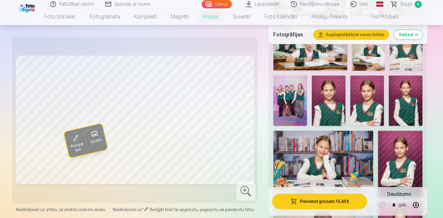
scroll to position [346, 0]
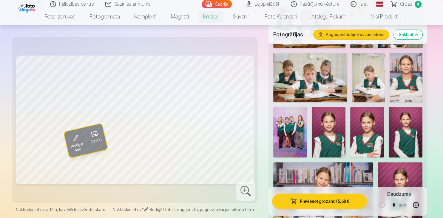
click at [340, 101] on div at bounding box center [348, 120] width 154 height 569
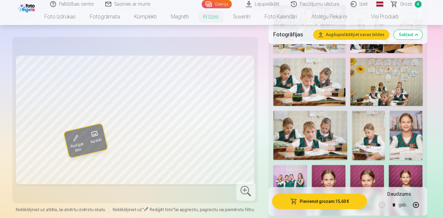
scroll to position [315, 0]
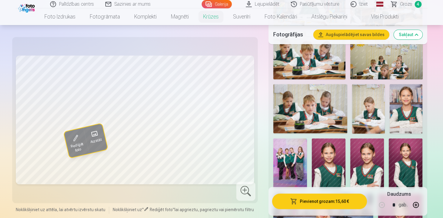
click at [373, 111] on img at bounding box center [368, 108] width 33 height 49
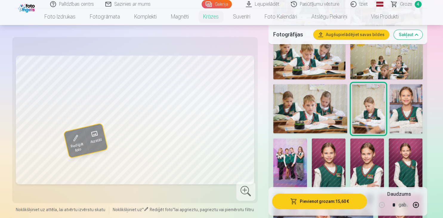
click at [398, 108] on img at bounding box center [405, 108] width 33 height 49
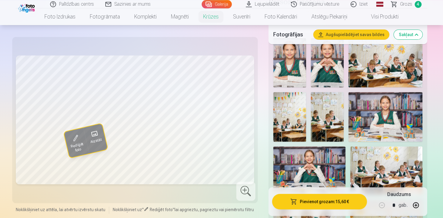
scroll to position [157, 0]
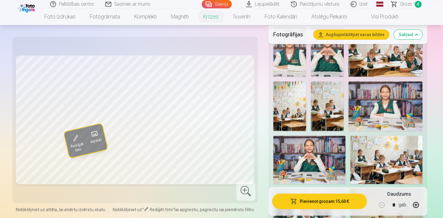
click at [328, 122] on img at bounding box center [327, 105] width 33 height 49
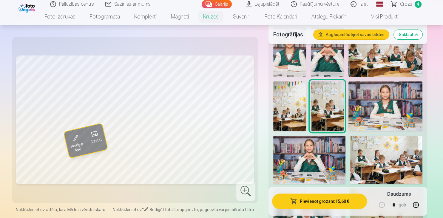
click at [297, 117] on img at bounding box center [289, 105] width 33 height 49
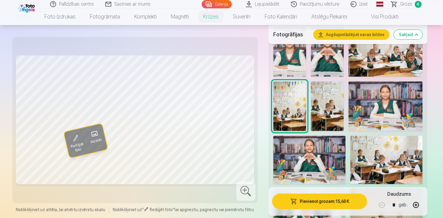
click at [382, 112] on img at bounding box center [385, 105] width 74 height 49
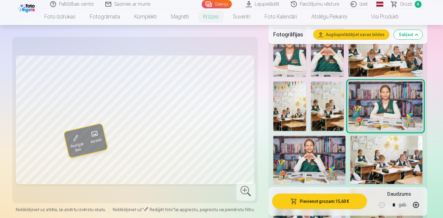
click at [340, 199] on button "Pievienot grozam : 15,60 €" at bounding box center [319, 201] width 95 height 16
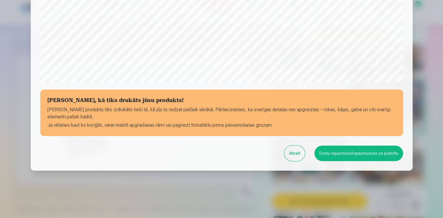
scroll to position [211, 0]
click at [335, 153] on button "Esmu iepazinies/iepazinusies un piekrītu" at bounding box center [358, 153] width 89 height 16
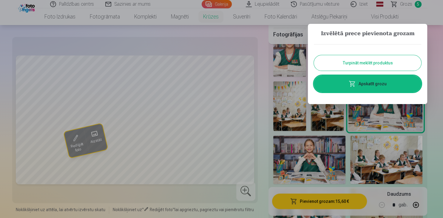
click at [379, 60] on button "Turpināt meklēt produktus" at bounding box center [367, 63] width 107 height 16
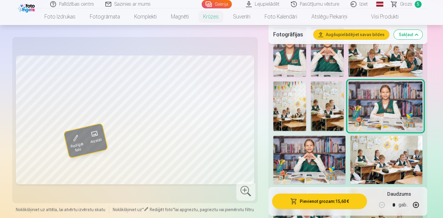
click at [404, 4] on span "Grozs" at bounding box center [406, 4] width 12 height 7
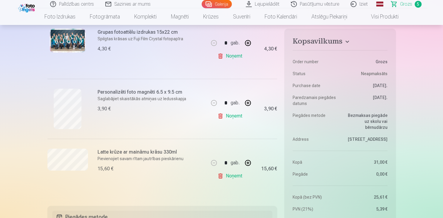
scroll to position [220, 0]
